Goal: Information Seeking & Learning: Learn about a topic

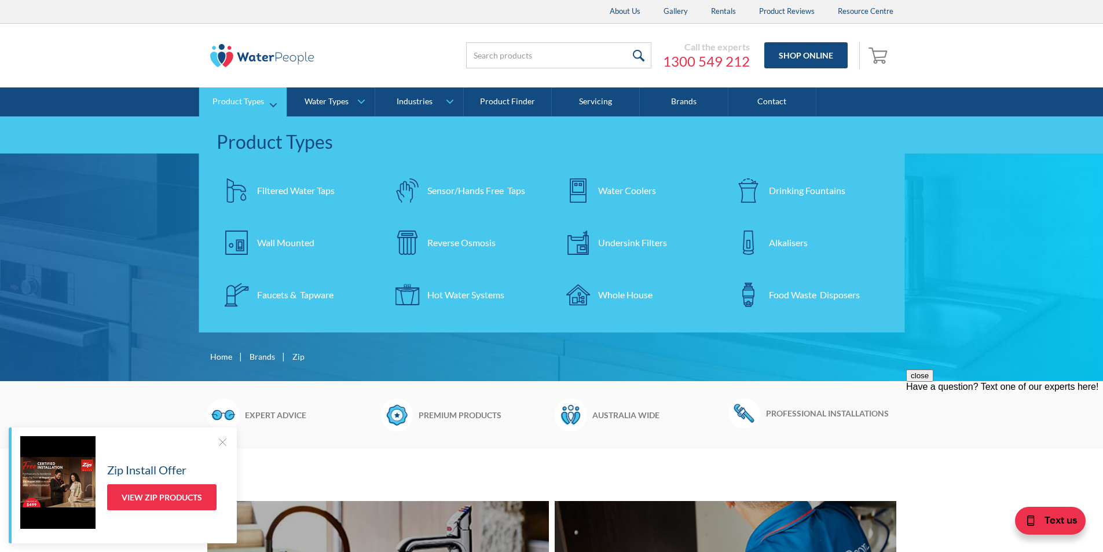
click at [297, 195] on div "Filtered Water Taps" at bounding box center [296, 191] width 78 height 14
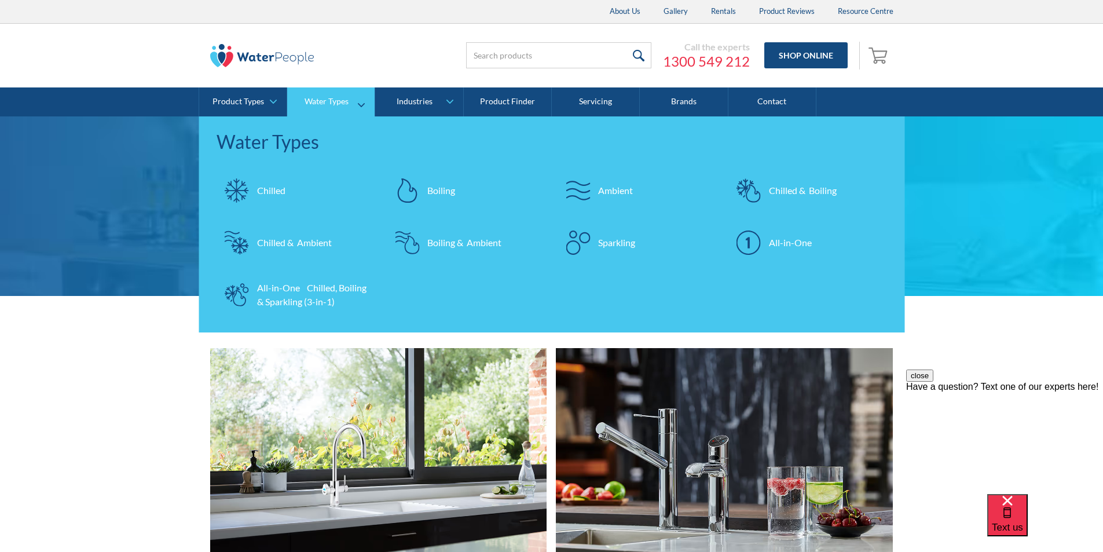
click at [785, 188] on div "Chilled & Boiling" at bounding box center [803, 191] width 68 height 14
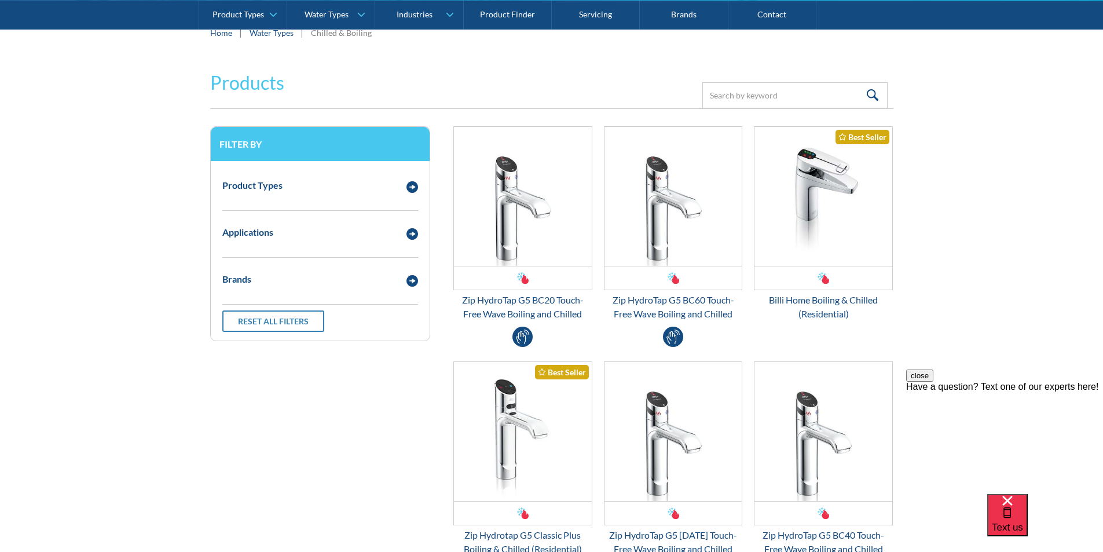
scroll to position [270, 0]
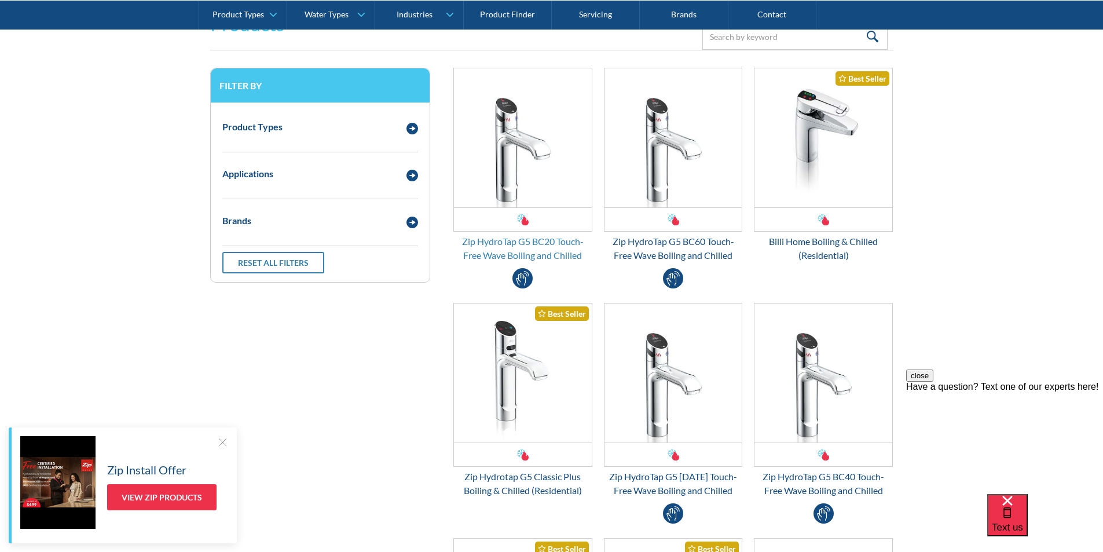
click at [557, 254] on div "Zip HydroTap G5 BC20 Touch-Free Wave Boiling and Chilled" at bounding box center [522, 248] width 139 height 28
